Goal: Find contact information: Find contact information

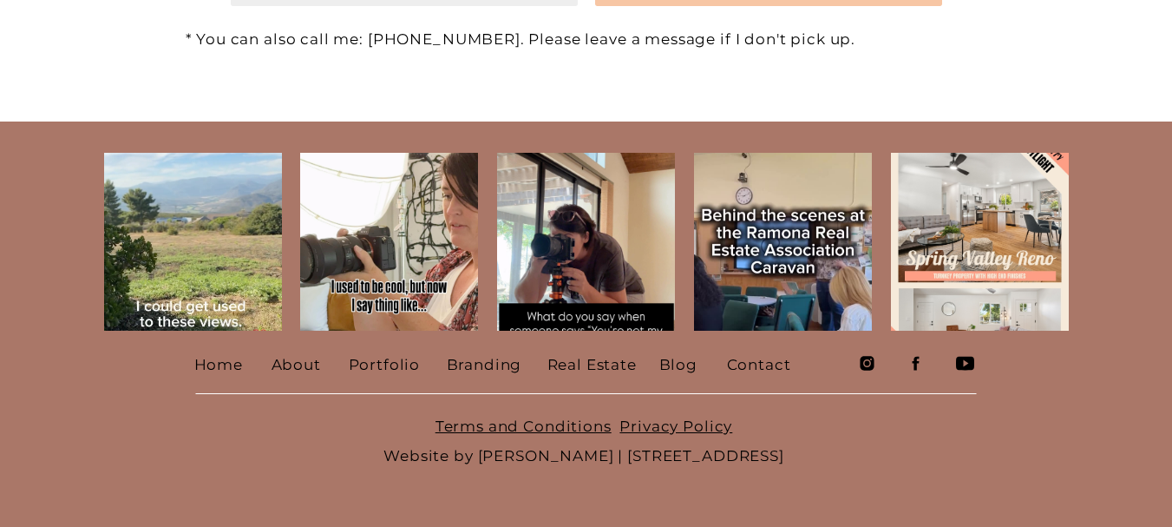
click at [742, 364] on nav "Contact" at bounding box center [760, 363] width 67 height 26
click at [740, 364] on nav "Contact" at bounding box center [760, 363] width 67 height 26
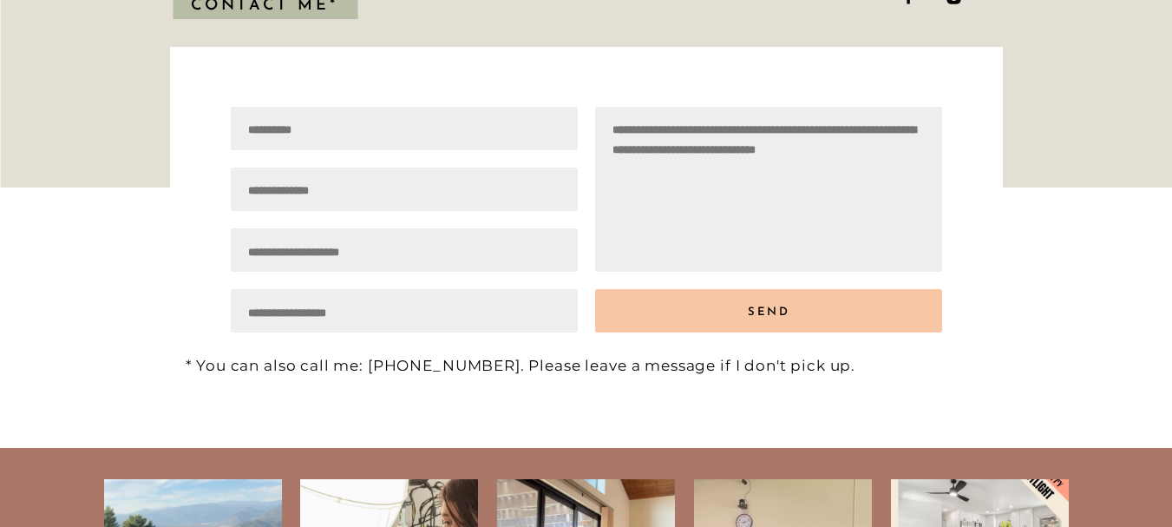
scroll to position [57, 0]
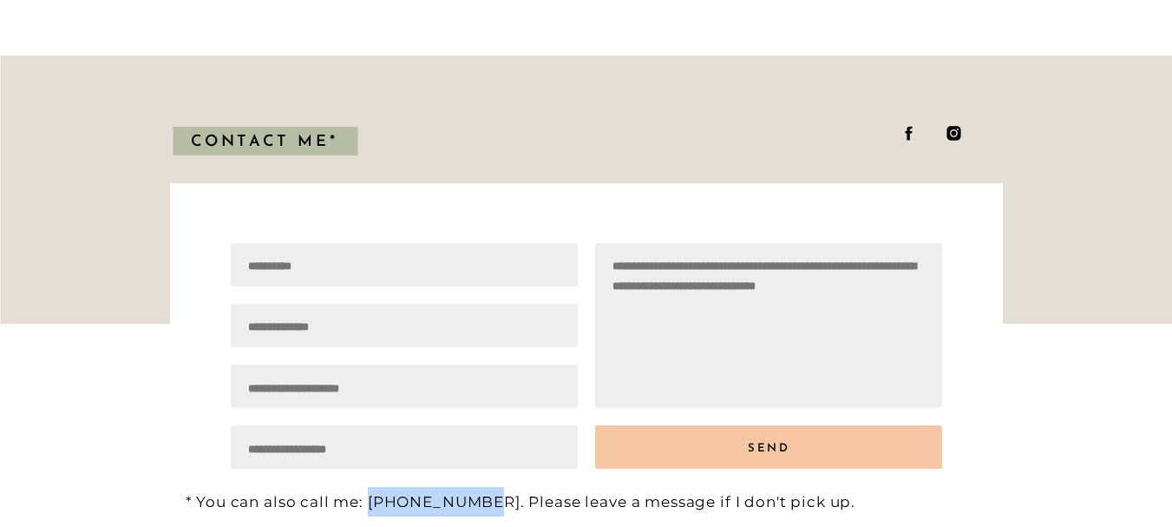
drag, startPoint x: 467, startPoint y: 500, endPoint x: 369, endPoint y: 502, distance: 98.1
click at [369, 502] on p "* You can also call me: [PHONE_NUMBER]. Please leave a message if I don't pick …" at bounding box center [589, 496] width 807 height 19
copy p "773.789.8212"
